Goal: Complete application form

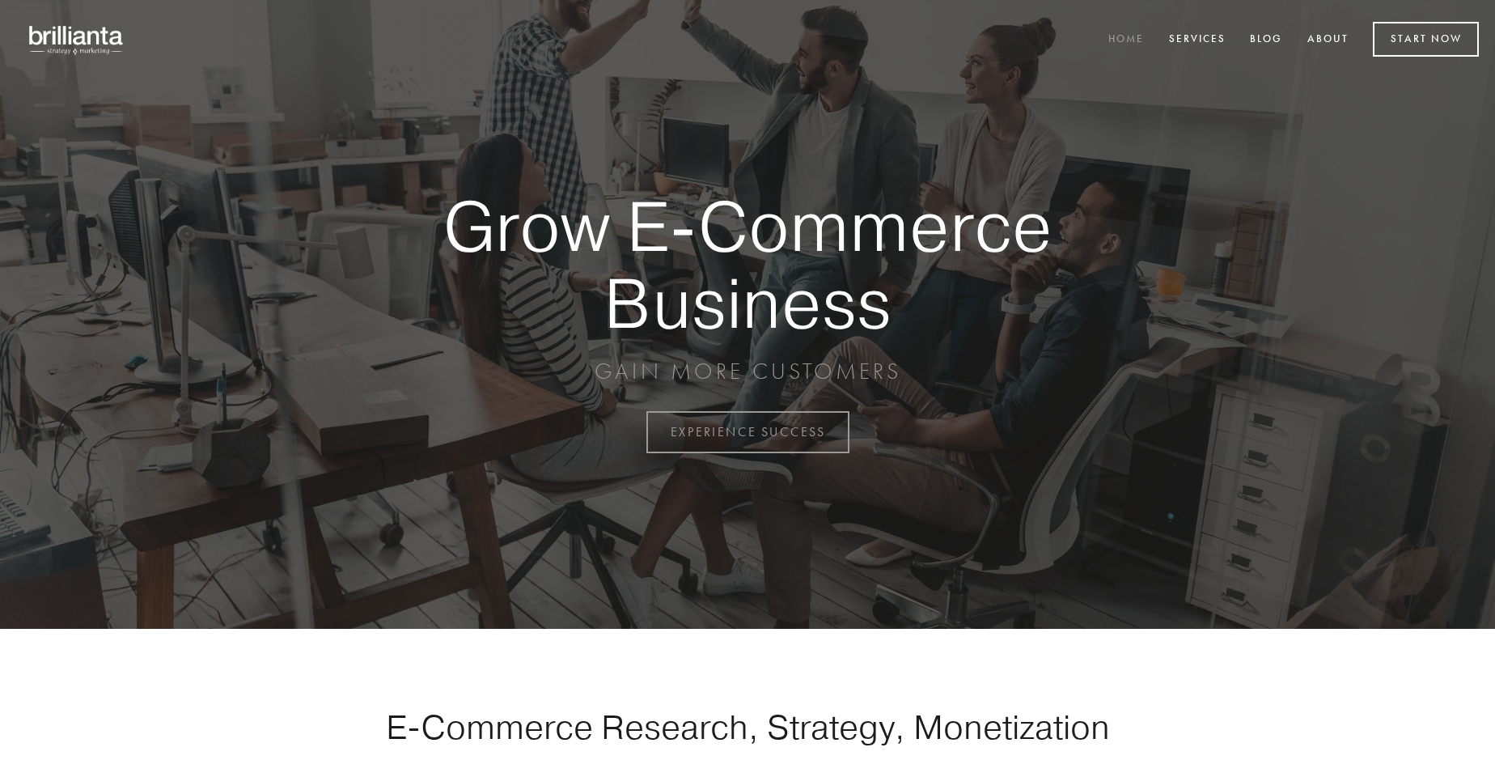
scroll to position [4241, 0]
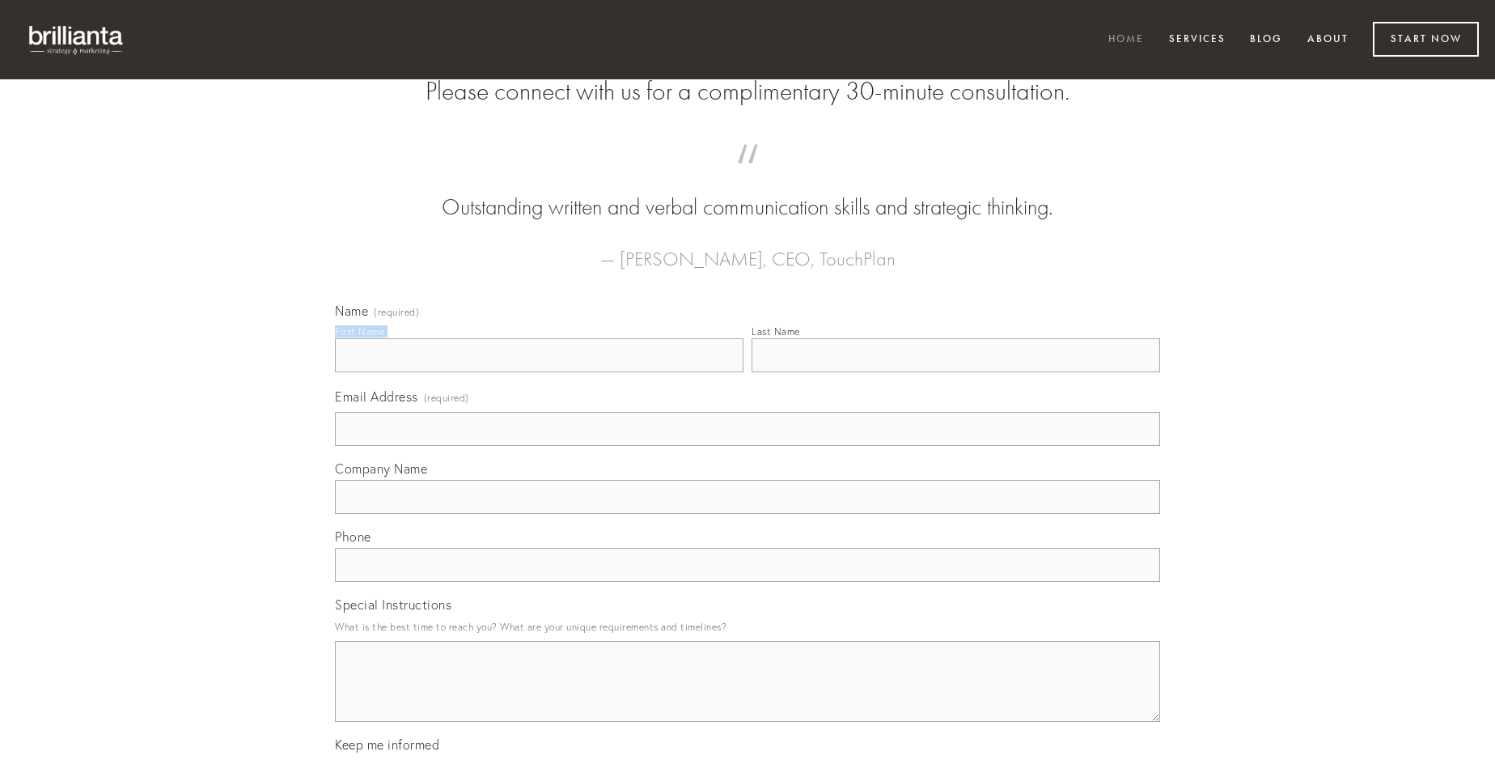
type input "[PERSON_NAME] DVM"
click at [956, 372] on input "Last Name" at bounding box center [956, 355] width 409 height 34
type input "[PERSON_NAME] DVM"
click at [748, 446] on input "Email Address (required)" at bounding box center [747, 429] width 825 height 34
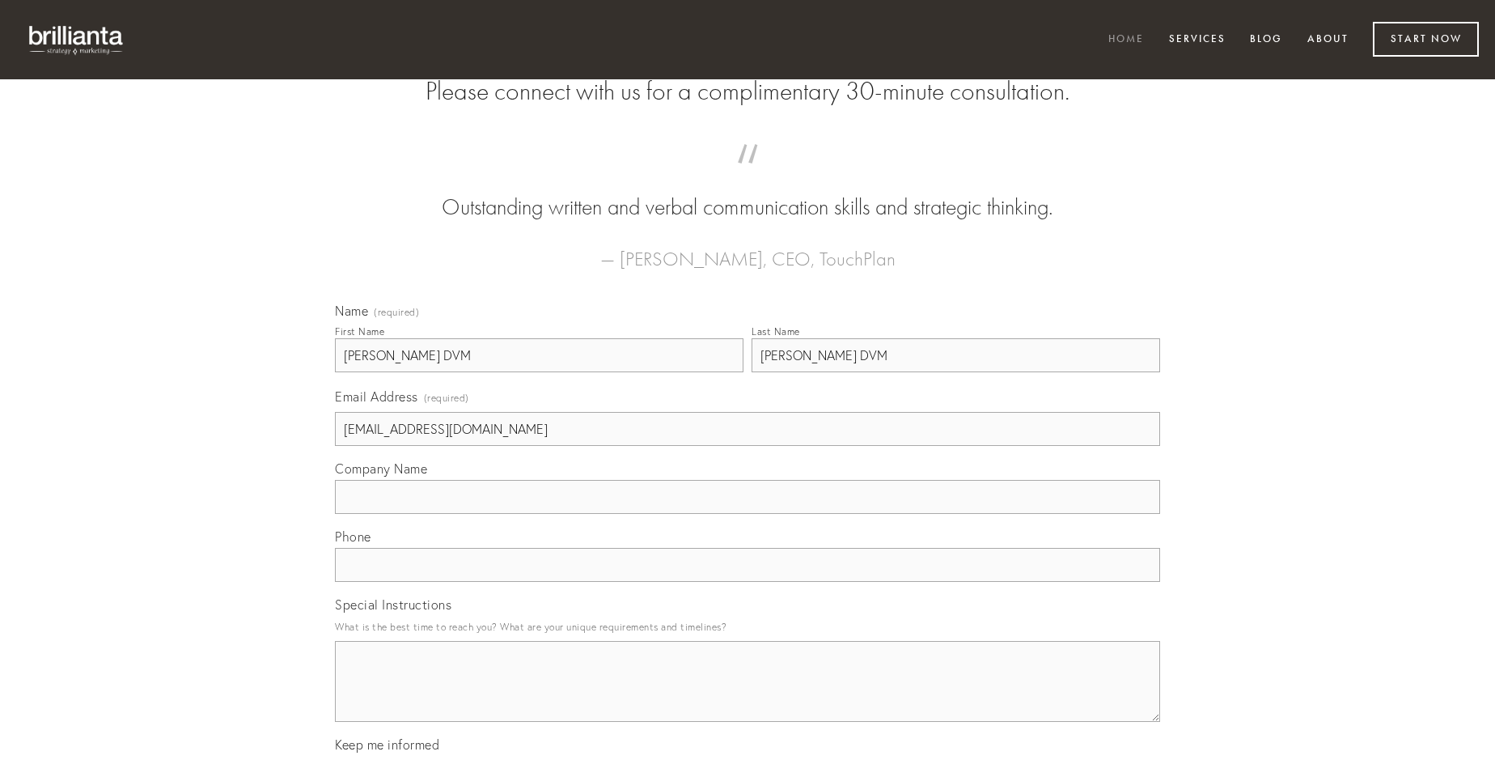
type input "[EMAIL_ADDRESS][DOMAIN_NAME]"
click at [748, 514] on input "Company Name" at bounding box center [747, 497] width 825 height 34
type input "aiunt"
click at [748, 582] on input "text" at bounding box center [747, 565] width 825 height 34
click at [748, 696] on textarea "Special Instructions" at bounding box center [747, 681] width 825 height 81
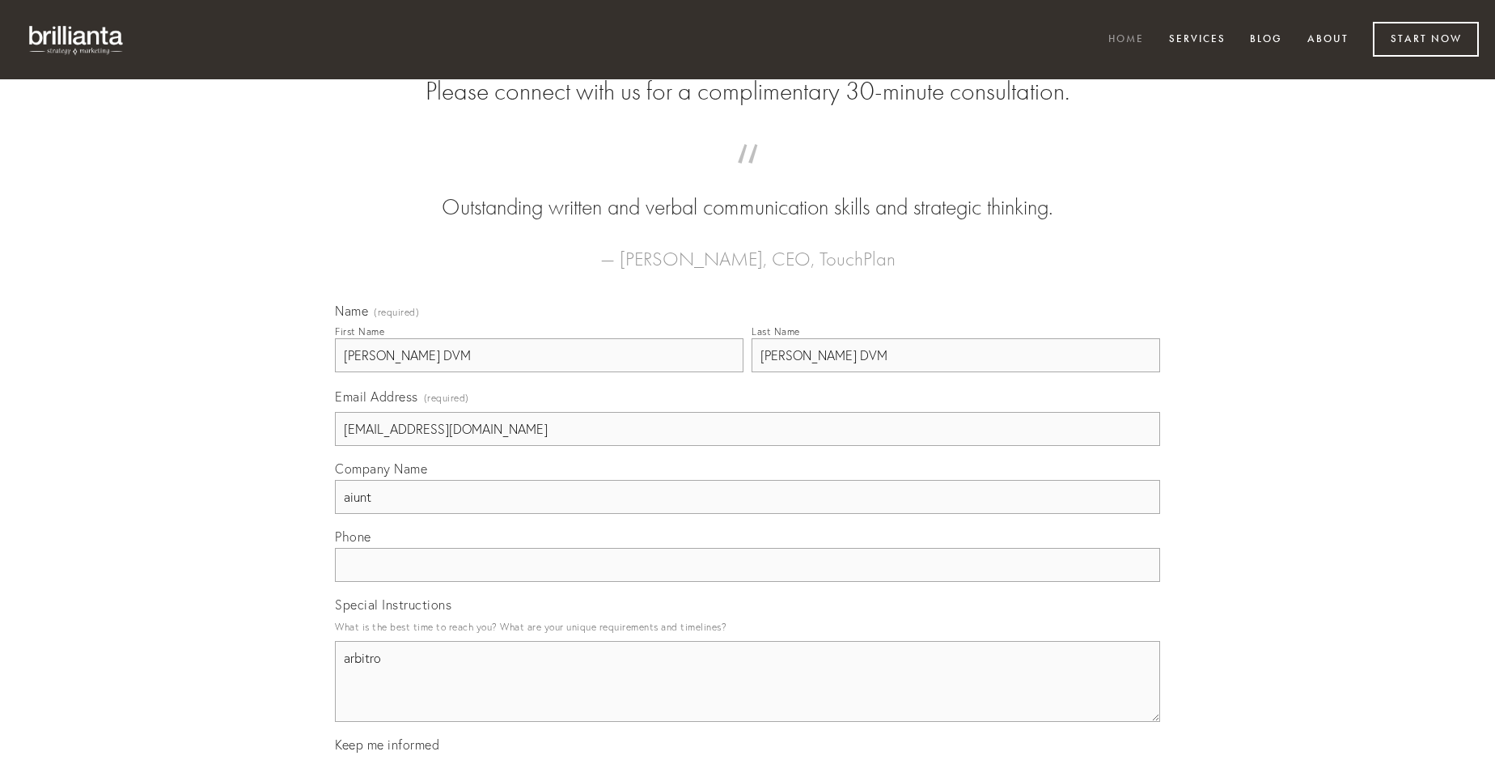
type textarea "arbitro"
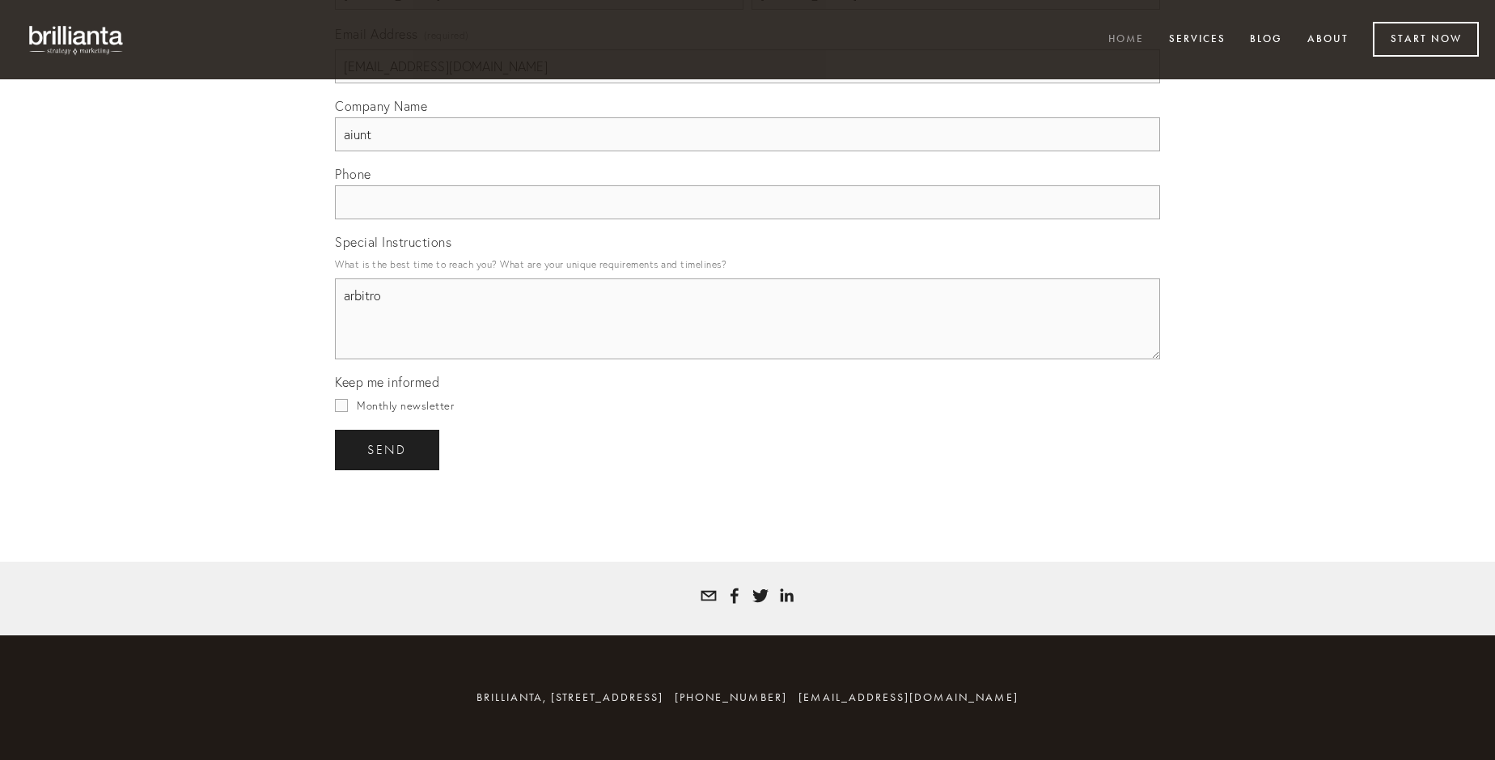
click at [388, 449] on span "send" at bounding box center [387, 450] width 40 height 15
